Goal: Task Accomplishment & Management: Manage account settings

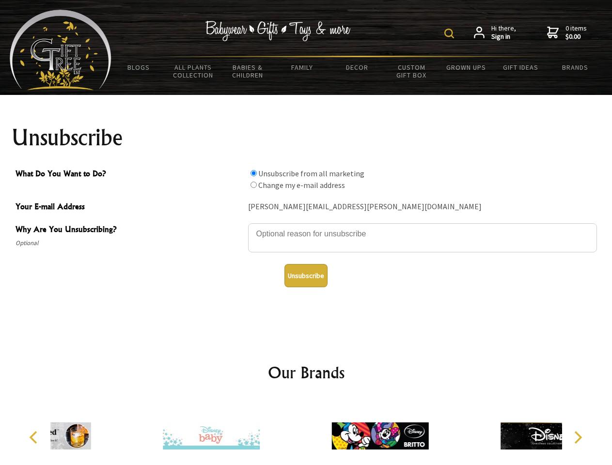
click at [451, 33] on img at bounding box center [450, 34] width 10 height 10
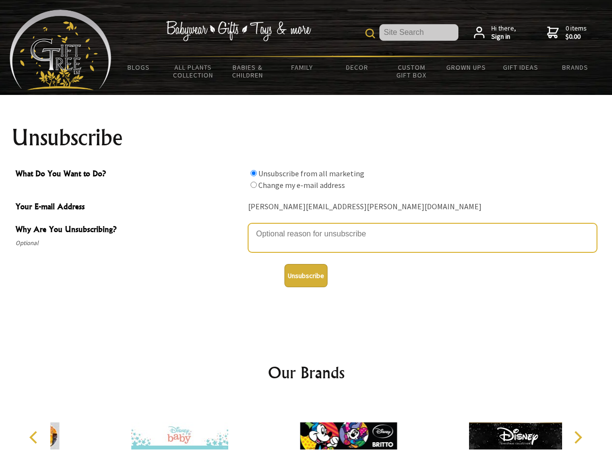
click at [306, 227] on textarea "Why Are You Unsubscribing?" at bounding box center [422, 237] width 349 height 29
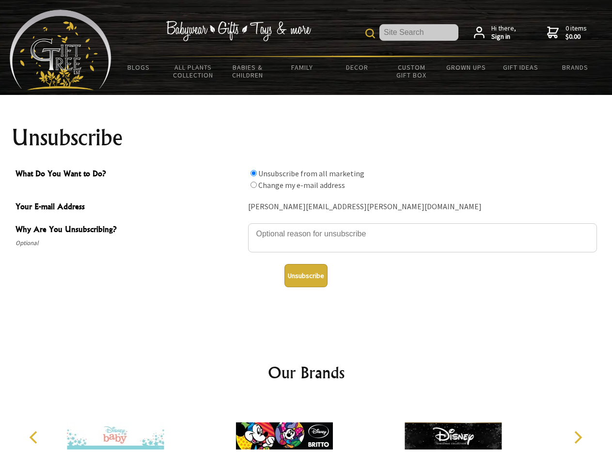
click at [254, 173] on input "What Do You Want to Do?" at bounding box center [254, 173] width 6 height 6
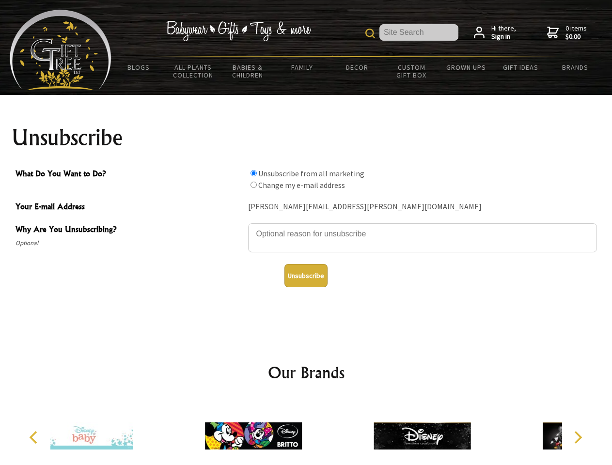
click at [254, 185] on input "What Do You Want to Do?" at bounding box center [254, 185] width 6 height 6
radio input "true"
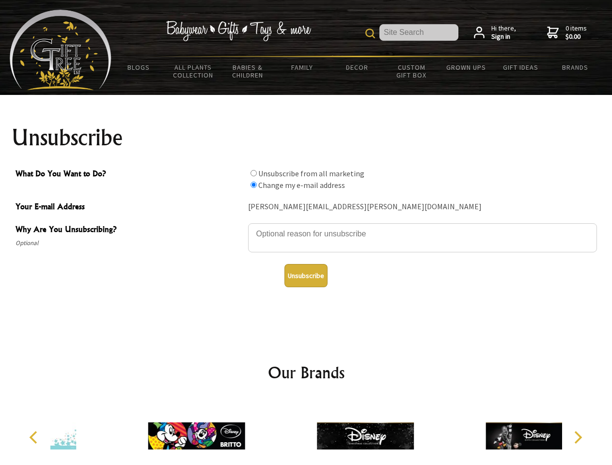
click at [306, 276] on button "Unsubscribe" at bounding box center [306, 275] width 43 height 23
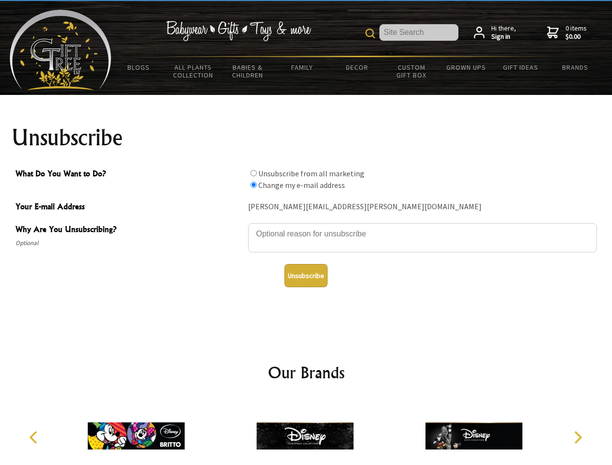
click at [306, 432] on img at bounding box center [304, 436] width 97 height 73
click at [35, 438] on icon "Previous" at bounding box center [34, 437] width 13 height 13
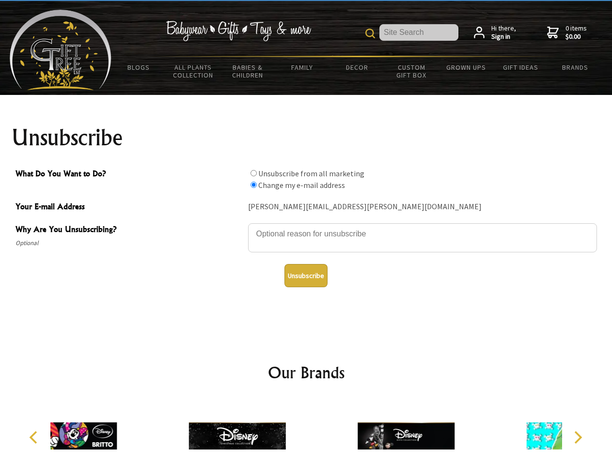
click at [578, 438] on icon "Next" at bounding box center [577, 437] width 13 height 13
